Goal: Complete application form

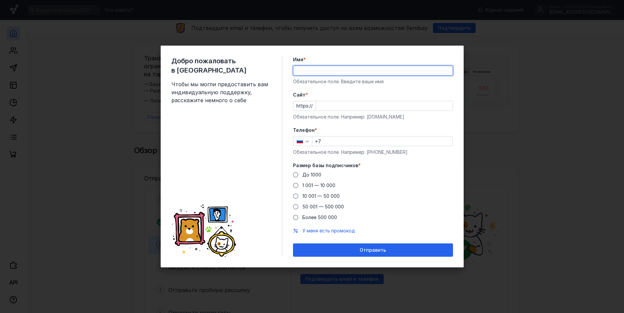
click at [308, 69] on input "Имя *" at bounding box center [372, 70] width 159 height 9
type input "[PERSON_NAME]"
type input "[PHONE_NUMBER]"
click at [333, 92] on label "Cайт *" at bounding box center [373, 95] width 160 height 7
click at [333, 101] on input "Cайт *" at bounding box center [384, 105] width 137 height 9
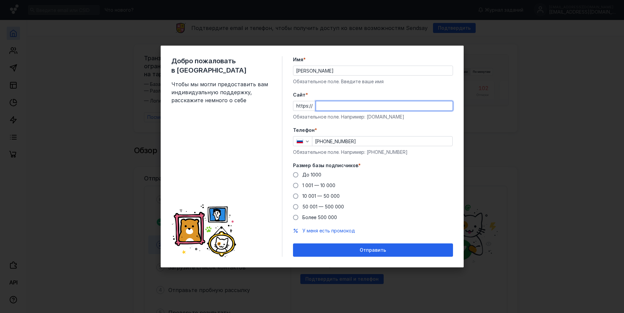
click at [328, 104] on input "Cайт *" at bounding box center [384, 105] width 137 height 9
type input "[DOMAIN_NAME]"
click at [307, 177] on span "До 1000" at bounding box center [311, 175] width 19 height 6
click at [0, 0] on input "До 1000" at bounding box center [0, 0] width 0 height 0
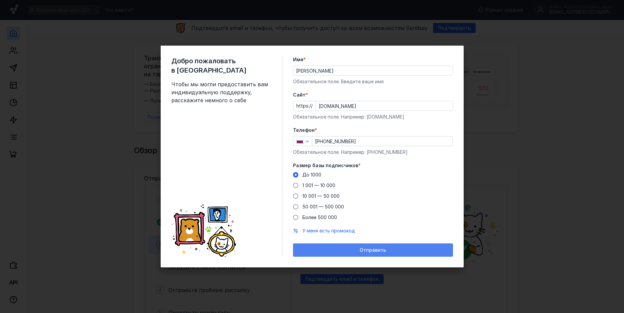
click at [368, 251] on span "Отправить" at bounding box center [373, 251] width 26 height 6
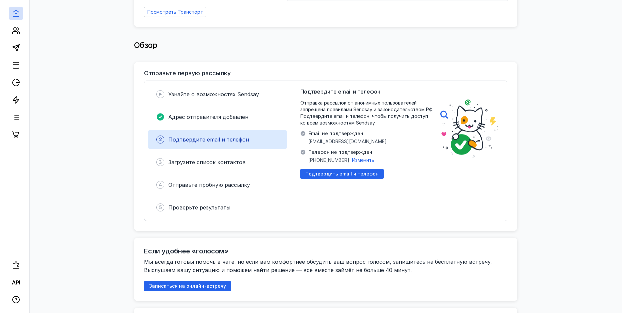
scroll to position [200, 0]
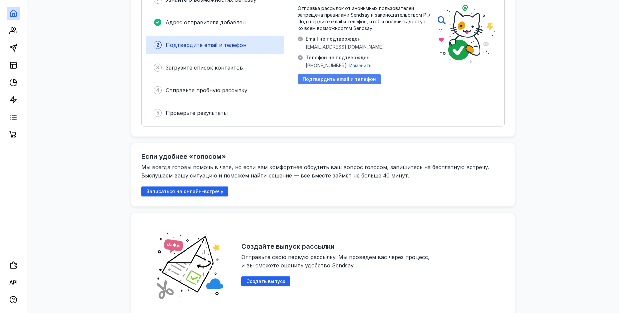
click at [339, 79] on div "Подтвердить email и телефон" at bounding box center [339, 79] width 83 height 10
